Goal: Find contact information: Find contact information

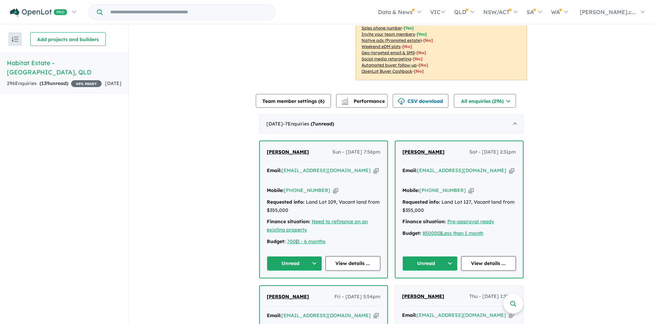
scroll to position [172, 0]
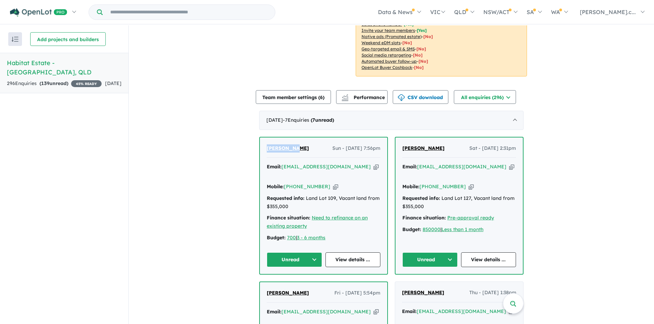
drag, startPoint x: 294, startPoint y: 151, endPoint x: 263, endPoint y: 151, distance: 31.6
click at [263, 151] on div "[PERSON_NAME] Sun - [DATE] 7:56pm Email: [EMAIL_ADDRESS][DOMAIN_NAME] Copied! M…" at bounding box center [323, 206] width 127 height 137
copy span "[PERSON_NAME]"
click at [333, 183] on icon "button" at bounding box center [335, 186] width 5 height 7
copy span "[PERSON_NAME]"
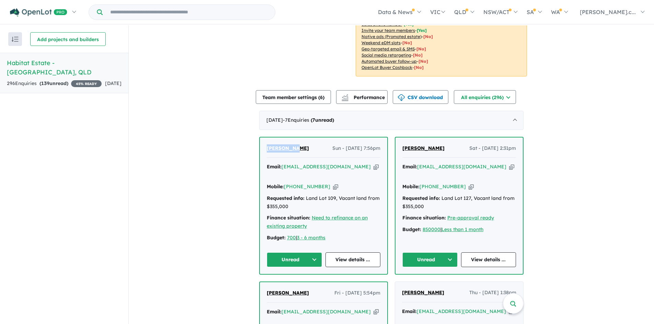
drag, startPoint x: 332, startPoint y: 168, endPoint x: 341, endPoint y: 168, distance: 8.9
click at [373, 168] on icon "button" at bounding box center [375, 166] width 5 height 7
copy span "[PERSON_NAME]"
drag, startPoint x: 445, startPoint y: 149, endPoint x: 403, endPoint y: 150, distance: 42.6
click at [403, 150] on div "[PERSON_NAME] Sat - [DATE] 2:31pm" at bounding box center [459, 152] width 114 height 14
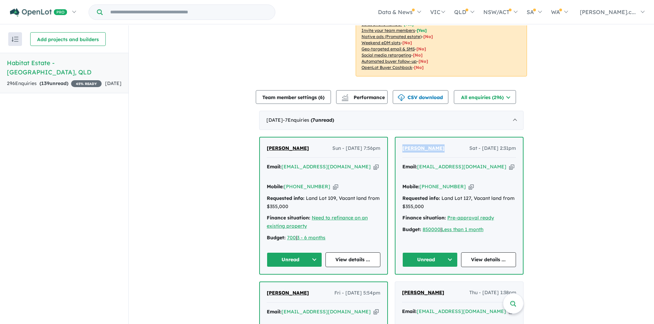
copy span "[PERSON_NAME]"
drag, startPoint x: 462, startPoint y: 177, endPoint x: 485, endPoint y: 178, distance: 23.4
click at [469, 183] on icon "button" at bounding box center [471, 186] width 5 height 7
copy span "[PERSON_NAME]"
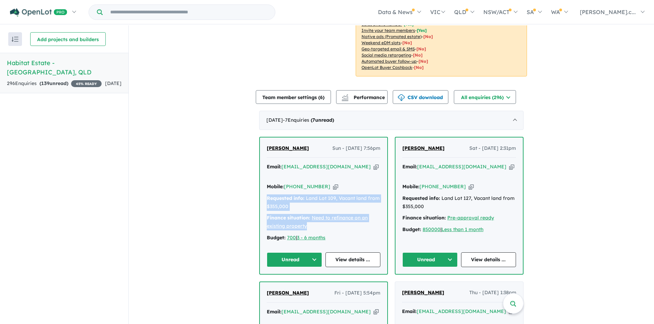
drag, startPoint x: 311, startPoint y: 220, endPoint x: 258, endPoint y: 192, distance: 59.9
click at [260, 192] on div "[PERSON_NAME] Sun - [DATE] 7:56pm Email: [EMAIL_ADDRESS][DOMAIN_NAME] Copied! M…" at bounding box center [323, 206] width 127 height 137
copy div "Requested info: Land Lot 109, Vacant land from $355,000 Finance situation: Need…"
drag, startPoint x: 380, startPoint y: 148, endPoint x: 310, endPoint y: 149, distance: 69.3
click at [310, 149] on div "[PERSON_NAME] Sun - [DATE] 7:56pm Email: [EMAIL_ADDRESS][DOMAIN_NAME] Copied! M…" at bounding box center [323, 206] width 127 height 137
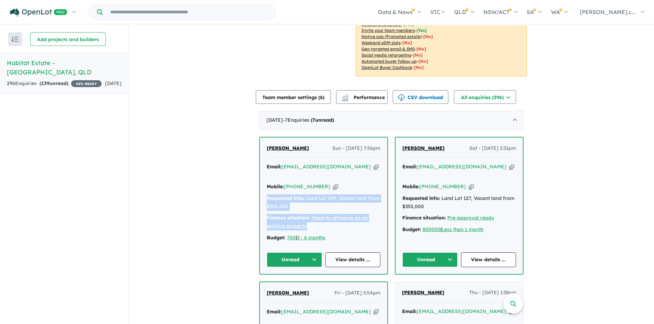
copy span "Sun - [DATE] 7:56pm"
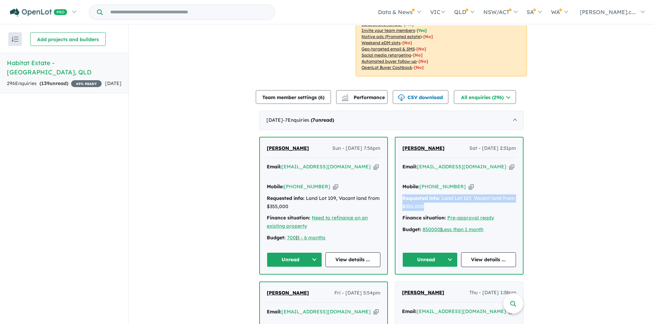
drag, startPoint x: 428, startPoint y: 200, endPoint x: 397, endPoint y: 191, distance: 32.4
click at [397, 191] on div "[PERSON_NAME] Sat - [DATE] 2:31pm Email: [EMAIL_ADDRESS][DOMAIN_NAME] Copied! M…" at bounding box center [458, 206] width 127 height 137
copy div "Requested info: Land Lot 127, Vacant land from $355,000"
click at [510, 183] on div "Mobile: [PHONE_NUMBER] Copied!" at bounding box center [459, 187] width 114 height 8
drag, startPoint x: 516, startPoint y: 149, endPoint x: 510, endPoint y: 149, distance: 6.2
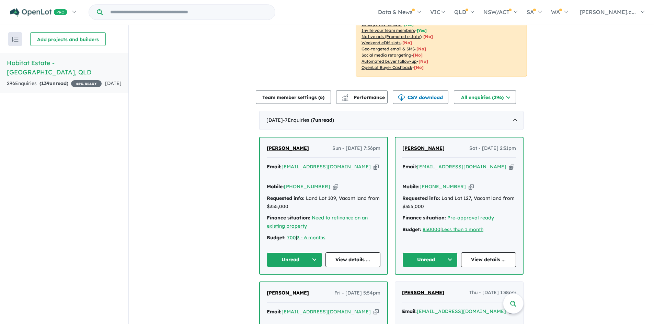
click at [510, 149] on div "[PERSON_NAME] Sat - [DATE] 2:31pm Email: [EMAIL_ADDRESS][DOMAIN_NAME] Copied! M…" at bounding box center [458, 206] width 127 height 137
drag, startPoint x: 495, startPoint y: 149, endPoint x: 459, endPoint y: 150, distance: 36.1
click at [469, 150] on span "Sat - [DATE] 2:31pm" at bounding box center [492, 149] width 47 height 8
copy span "Sat - [DATE]"
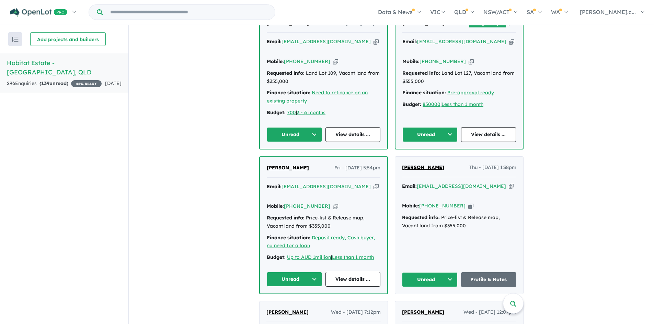
scroll to position [309, 0]
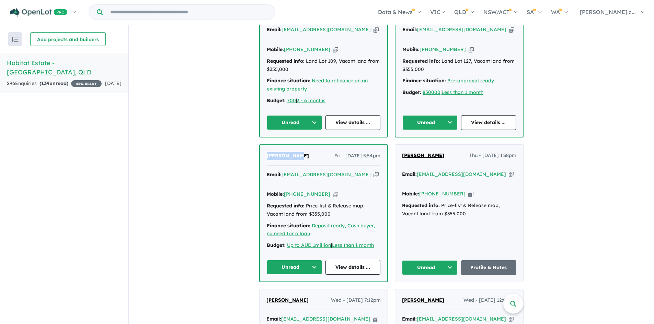
drag, startPoint x: 291, startPoint y: 150, endPoint x: 263, endPoint y: 151, distance: 27.5
click at [263, 151] on div "[PERSON_NAME] - [DATE] 5:54pm Email: [EMAIL_ADDRESS][DOMAIN_NAME] Copied! Mobil…" at bounding box center [323, 213] width 127 height 137
copy span "[PERSON_NAME]"
drag, startPoint x: 324, startPoint y: 178, endPoint x: 343, endPoint y: 178, distance: 18.9
click at [333, 191] on icon "button" at bounding box center [335, 194] width 5 height 7
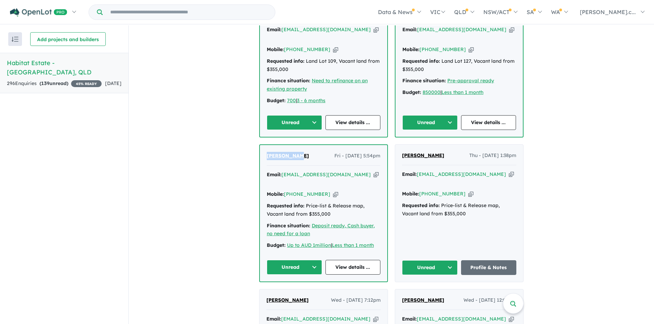
click at [373, 171] on icon "button" at bounding box center [375, 174] width 5 height 7
drag, startPoint x: 358, startPoint y: 147, endPoint x: 311, endPoint y: 148, distance: 47.1
click at [311, 152] on div "[PERSON_NAME] - [DATE] 5:54pm" at bounding box center [324, 159] width 114 height 14
drag, startPoint x: 326, startPoint y: 199, endPoint x: 255, endPoint y: 189, distance: 71.7
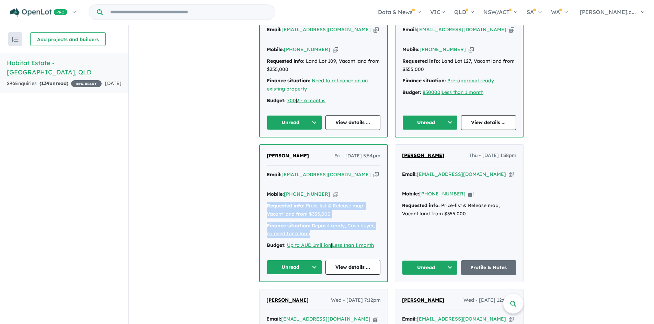
drag, startPoint x: 312, startPoint y: 219, endPoint x: 251, endPoint y: 193, distance: 66.1
drag, startPoint x: 435, startPoint y: 149, endPoint x: 385, endPoint y: 149, distance: 49.1
click at [385, 149] on div "[PERSON_NAME] Sun - [DATE] 7:56pm Email: [EMAIL_ADDRESS][DOMAIN_NAME] Copied! M…" at bounding box center [391, 258] width 264 height 517
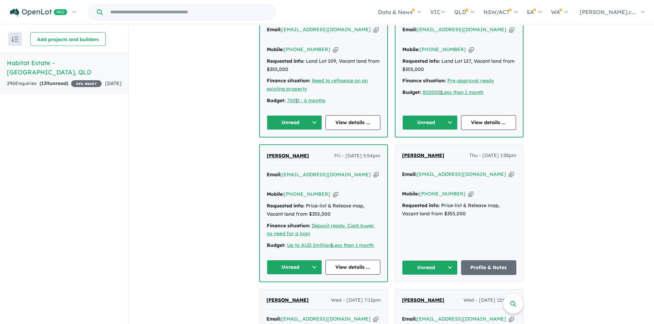
drag, startPoint x: 435, startPoint y: 149, endPoint x: 400, endPoint y: 148, distance: 34.7
click at [400, 148] on div "[PERSON_NAME] - [DATE] 1:38pm Email: [EMAIL_ADDRESS][DOMAIN_NAME] Copied! Mobil…" at bounding box center [459, 213] width 128 height 137
drag, startPoint x: 495, startPoint y: 146, endPoint x: 456, endPoint y: 150, distance: 39.4
click at [469, 152] on span "Thu - [DATE] 1:38pm" at bounding box center [492, 156] width 47 height 8
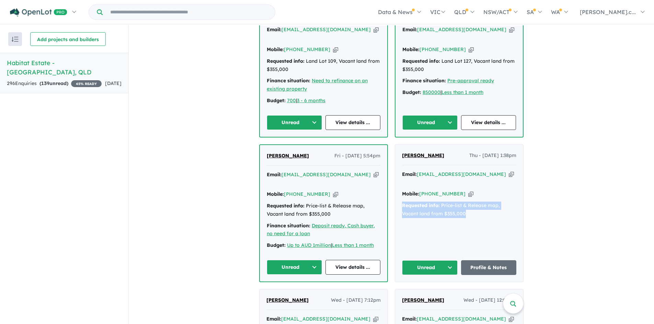
drag, startPoint x: 471, startPoint y: 198, endPoint x: 400, endPoint y: 185, distance: 71.8
click at [402, 185] on div "Email: [EMAIL_ADDRESS][DOMAIN_NAME] Copied! Mobile: [PHONE_NUMBER] Copied! Requ…" at bounding box center [459, 196] width 114 height 51
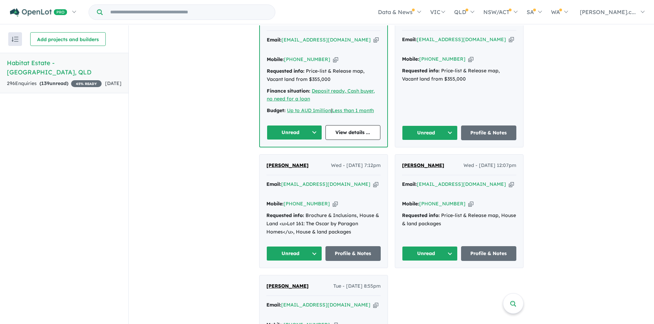
scroll to position [446, 0]
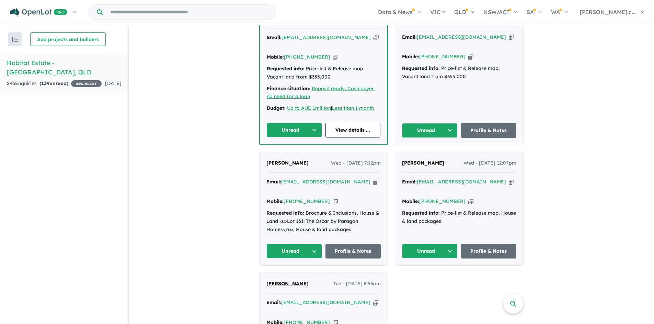
drag, startPoint x: 447, startPoint y: 147, endPoint x: 393, endPoint y: 148, distance: 53.9
click at [393, 148] on div "[PERSON_NAME] Sun - [DATE] 7:56pm Email: [EMAIL_ADDRESS][DOMAIN_NAME] Copied! M…" at bounding box center [391, 120] width 264 height 517
click at [468, 198] on icon "button" at bounding box center [470, 201] width 5 height 7
drag, startPoint x: 487, startPoint y: 164, endPoint x: 499, endPoint y: 167, distance: 12.3
click at [487, 178] on div "Email: [EMAIL_ADDRESS][DOMAIN_NAME] Copied!" at bounding box center [459, 186] width 114 height 16
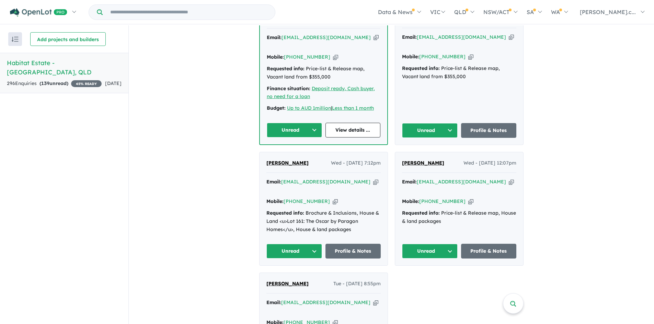
click at [509, 178] on icon "button" at bounding box center [511, 181] width 5 height 7
drag, startPoint x: 416, startPoint y: 191, endPoint x: 395, endPoint y: 188, distance: 21.5
click at [395, 188] on div "[PERSON_NAME] Wed - [DATE] 12:07pm Email: [EMAIL_ADDRESS][DOMAIN_NAME] Copied! …" at bounding box center [459, 209] width 128 height 114
drag, startPoint x: 492, startPoint y: 145, endPoint x: 450, endPoint y: 146, distance: 41.5
click at [450, 159] on div "[PERSON_NAME] Wed - [DATE] 12:07pm" at bounding box center [459, 166] width 114 height 14
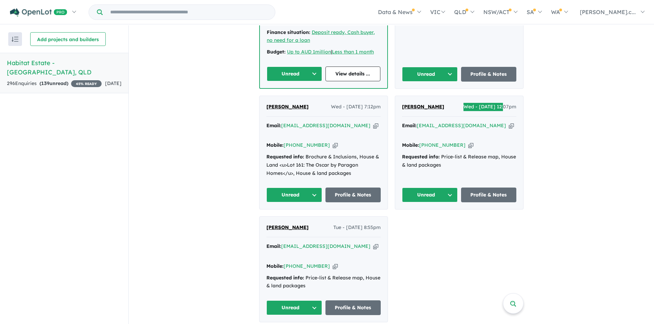
scroll to position [515, 0]
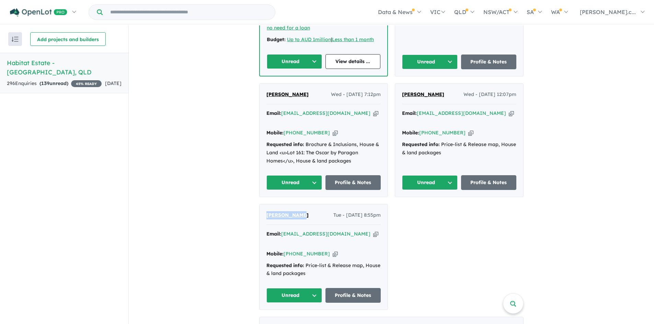
drag, startPoint x: 306, startPoint y: 192, endPoint x: 258, endPoint y: 193, distance: 48.1
click at [259, 205] on div "[PERSON_NAME] Tue - [DATE] 8:55pm Email: [EMAIL_ADDRESS][DOMAIN_NAME] Copied! M…" at bounding box center [323, 257] width 128 height 105
